Goal: Task Accomplishment & Management: Complete application form

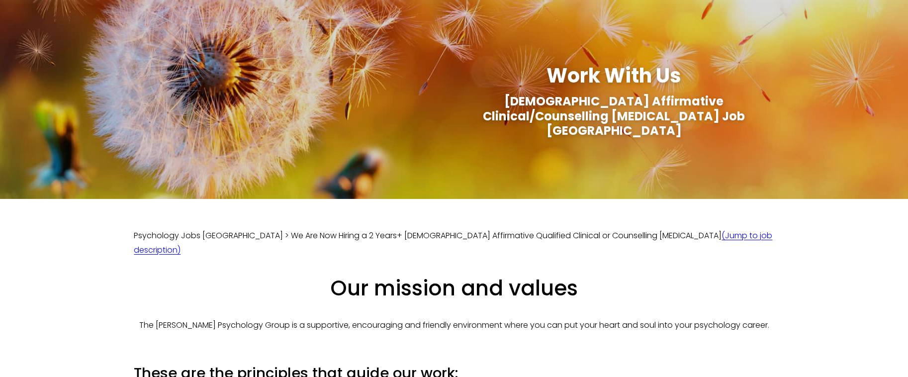
scroll to position [99, 0]
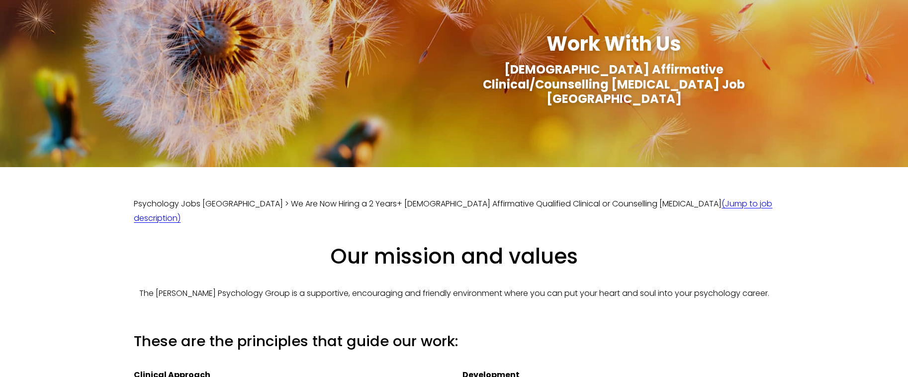
click at [639, 198] on link "(Jump to job description)" at bounding box center [453, 211] width 638 height 26
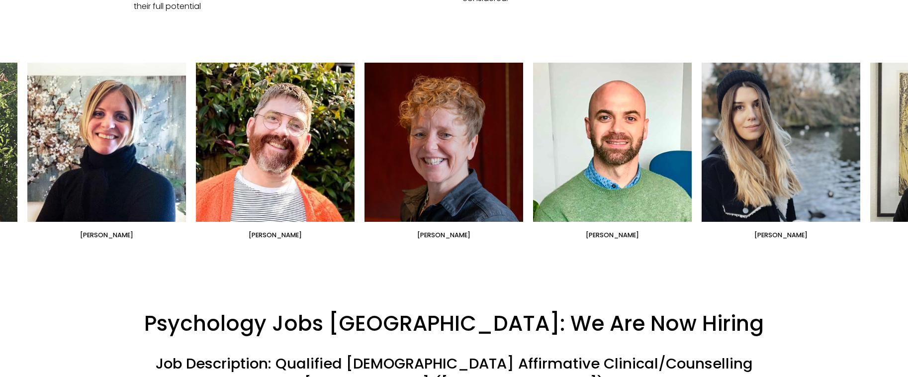
scroll to position [637, 0]
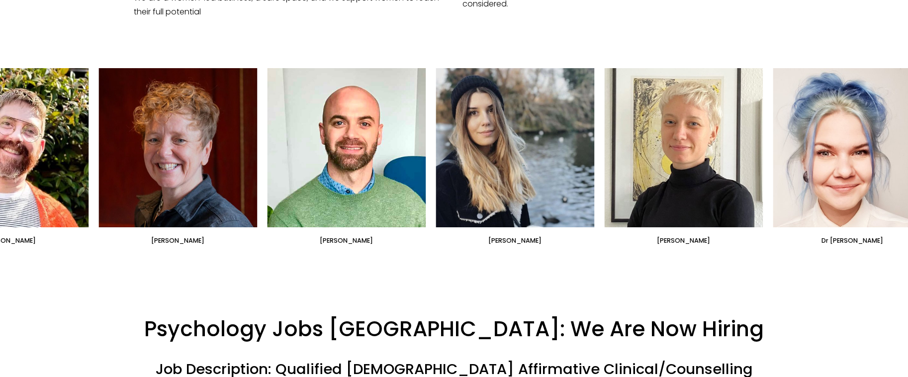
drag, startPoint x: 822, startPoint y: 151, endPoint x: 571, endPoint y: 185, distance: 253.4
click at [571, 185] on ul "[PERSON_NAME] [PERSON_NAME] [PERSON_NAME]" at bounding box center [453, 156] width 853 height 177
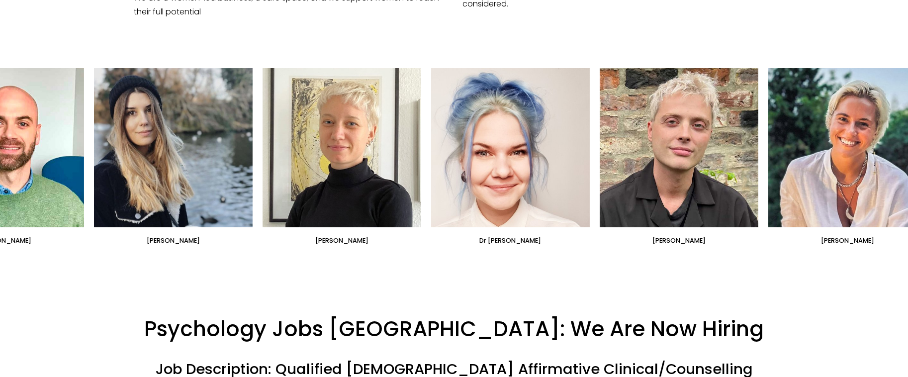
drag, startPoint x: 738, startPoint y: 77, endPoint x: 482, endPoint y: 82, distance: 256.1
click at [482, 82] on ul "[PERSON_NAME] [PERSON_NAME] [PERSON_NAME]" at bounding box center [453, 156] width 853 height 177
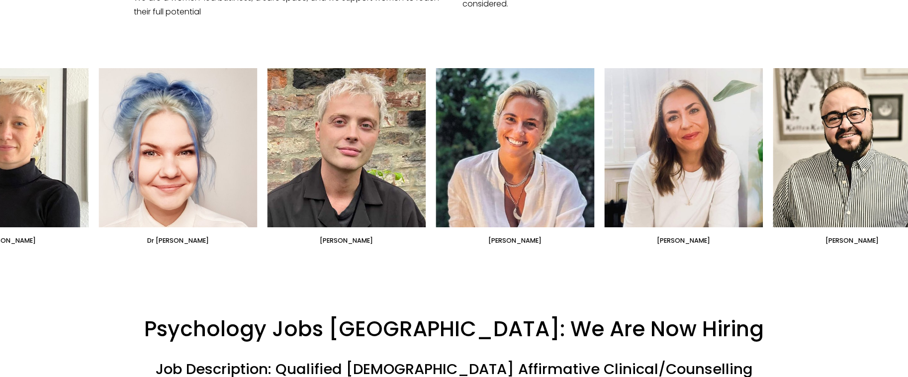
drag, startPoint x: 761, startPoint y: 93, endPoint x: 511, endPoint y: 103, distance: 250.2
click at [511, 103] on ul "[PERSON_NAME] [PERSON_NAME] [PERSON_NAME]" at bounding box center [453, 156] width 853 height 177
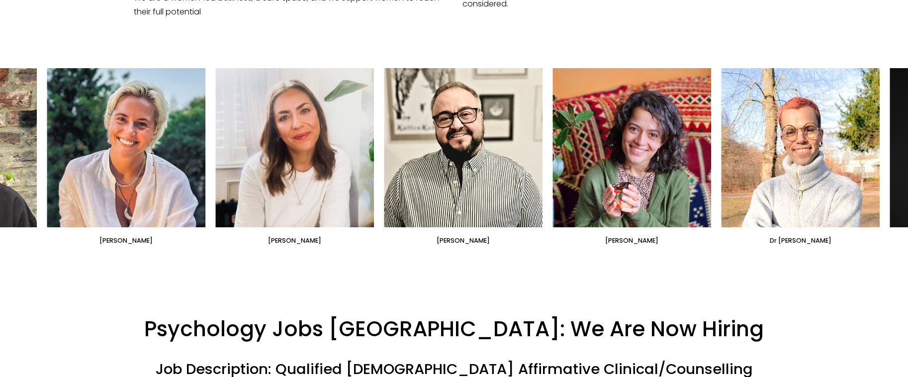
drag, startPoint x: 721, startPoint y: 100, endPoint x: 422, endPoint y: 116, distance: 299.2
click at [422, 116] on ul "[PERSON_NAME] [PERSON_NAME] [PERSON_NAME]" at bounding box center [453, 156] width 853 height 177
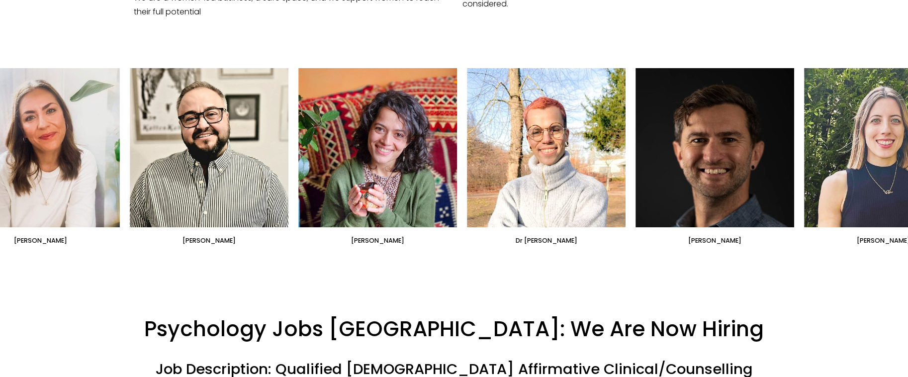
drag, startPoint x: 717, startPoint y: 121, endPoint x: 493, endPoint y: 130, distance: 224.4
click at [494, 130] on ul "[PERSON_NAME] [PERSON_NAME] [PERSON_NAME]" at bounding box center [453, 156] width 853 height 177
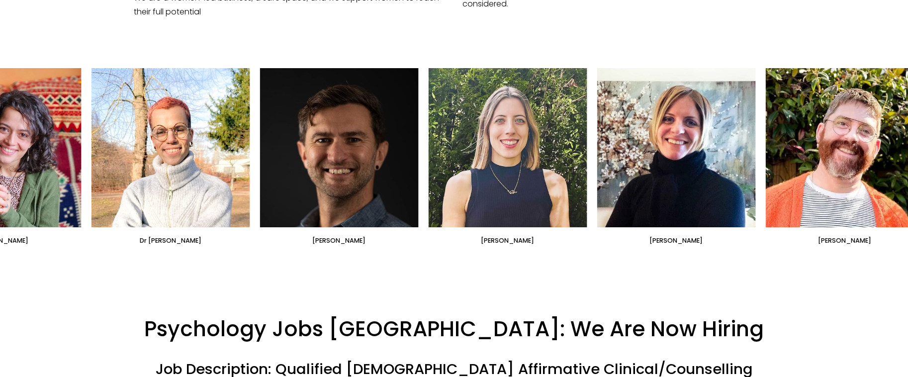
drag, startPoint x: 720, startPoint y: 109, endPoint x: 463, endPoint y: 117, distance: 257.1
click at [463, 117] on ul "[PERSON_NAME] [PERSON_NAME] [PERSON_NAME]" at bounding box center [453, 156] width 853 height 177
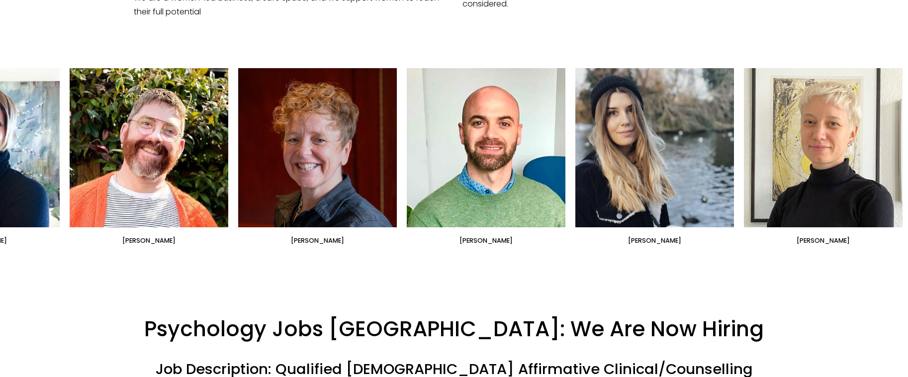
drag, startPoint x: 738, startPoint y: 121, endPoint x: 144, endPoint y: 141, distance: 594.9
click at [144, 141] on ul "[PERSON_NAME] [PERSON_NAME] [PERSON_NAME]" at bounding box center [453, 156] width 853 height 177
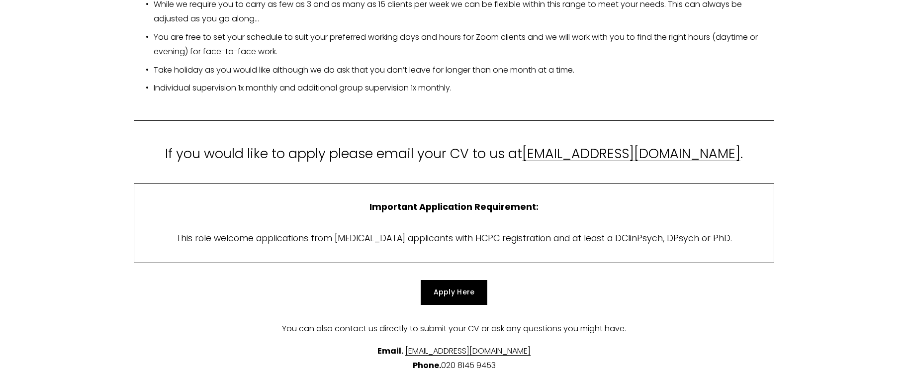
scroll to position [1830, 0]
